Goal: Task Accomplishment & Management: Use online tool/utility

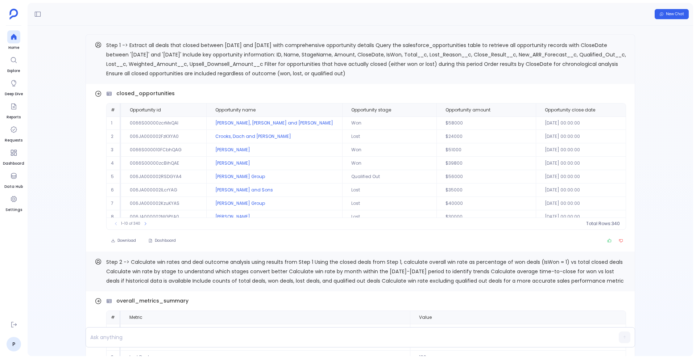
scroll to position [-1896, 0]
